Goal: Find specific page/section: Find specific page/section

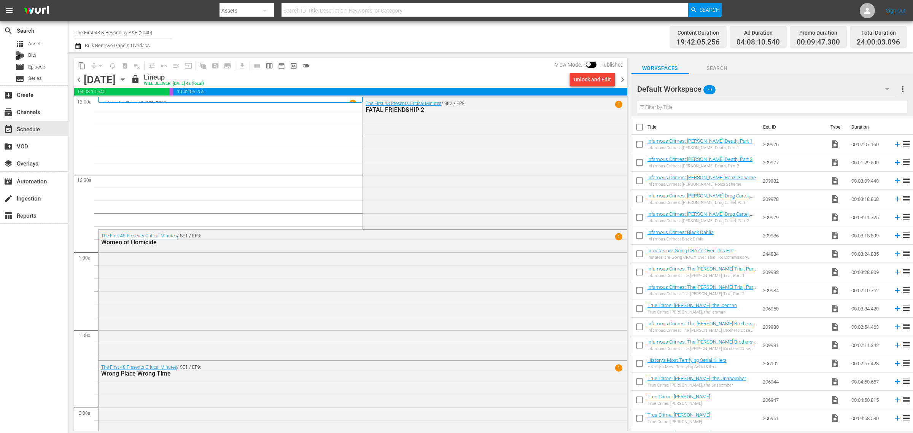
click at [414, 39] on div "Channel Title The First 48 & Beyond by A&E (2040) Bulk Remove Gaps & Overlaps" at bounding box center [302, 36] width 454 height 27
drag, startPoint x: 73, startPoint y: 32, endPoint x: 150, endPoint y: 29, distance: 76.9
click at [149, 29] on div "Channel Title The First 48 & Beyond by A&E (2040) Bulk Remove Gaps & Overlaps C…" at bounding box center [490, 36] width 845 height 31
drag, startPoint x: 154, startPoint y: 30, endPoint x: -42, endPoint y: 25, distance: 196.0
click at [0, 25] on html "menu Search By Assets Search ID, Title, Description, Keywords, or Category Sear…" at bounding box center [456, 216] width 913 height 433
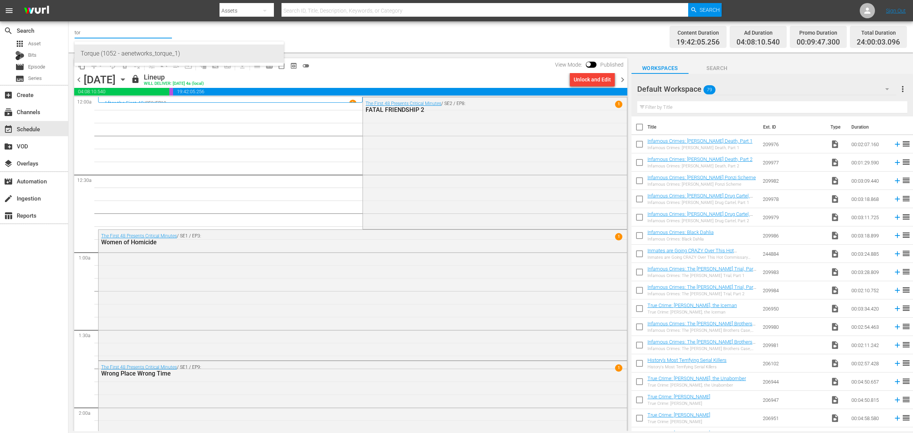
click at [171, 49] on div "Torque (1052 - aenetworks_torque_1)" at bounding box center [179, 54] width 197 height 18
type input "Torque (1052 - aenetworks_torque_1)"
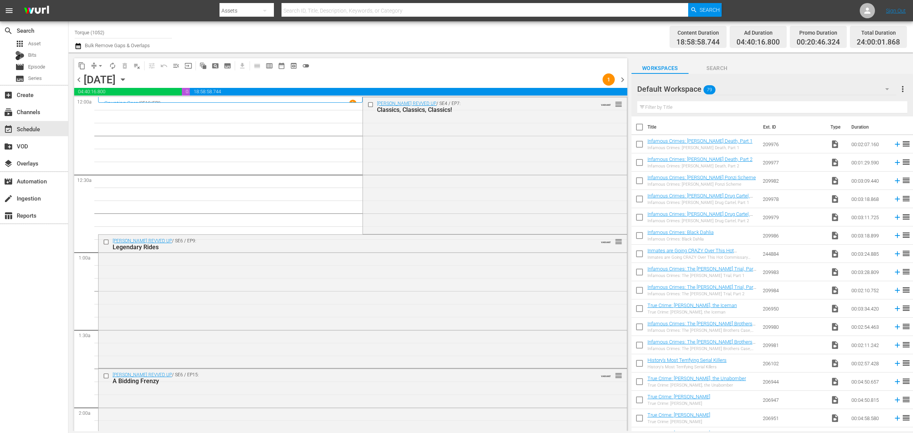
click at [622, 80] on span "chevron_right" at bounding box center [623, 80] width 10 height 10
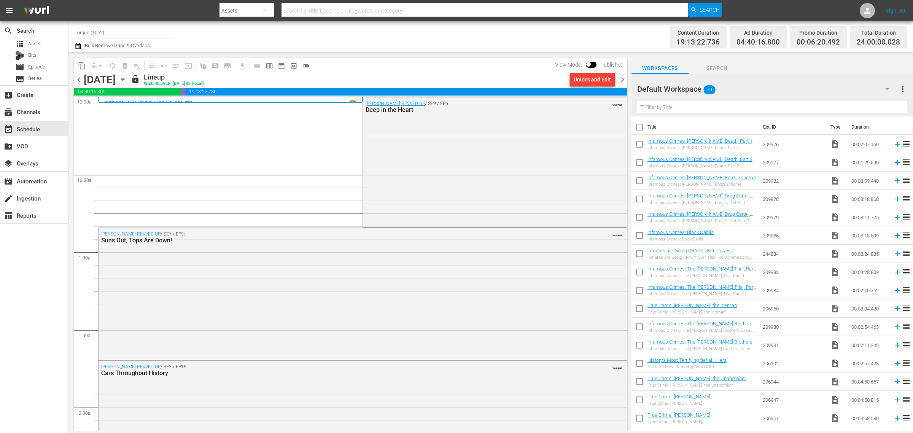
click at [621, 80] on span "chevron_right" at bounding box center [623, 80] width 10 height 10
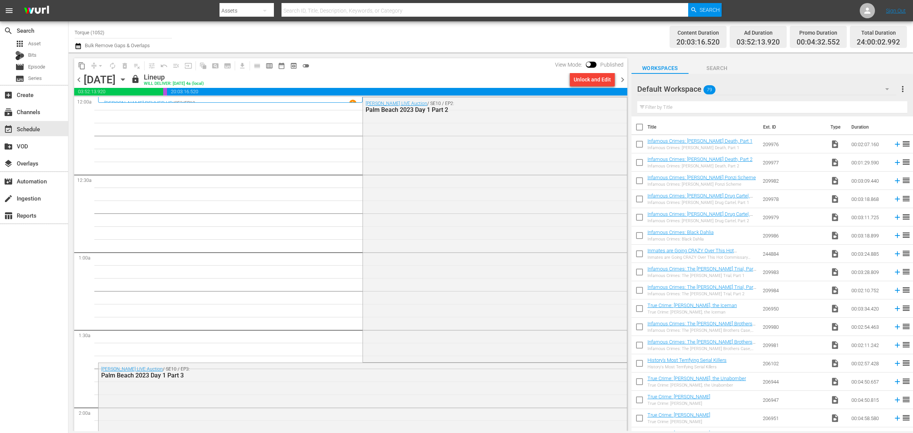
click at [623, 77] on span "chevron_right" at bounding box center [623, 80] width 10 height 10
